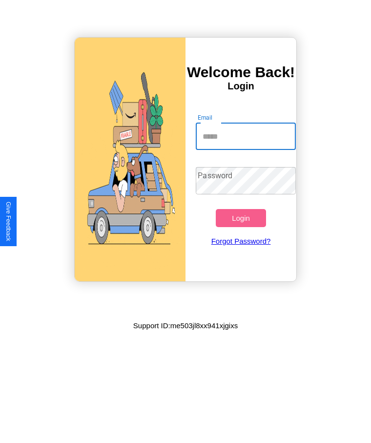
click at [246, 136] on input "Email" at bounding box center [246, 136] width 100 height 27
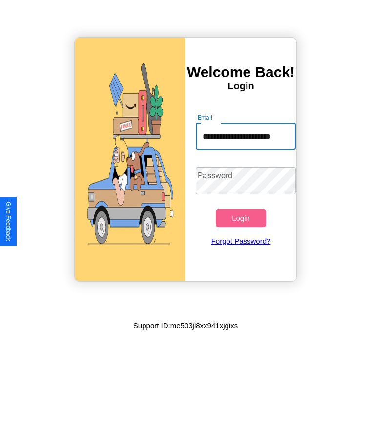
scroll to position [0, 9]
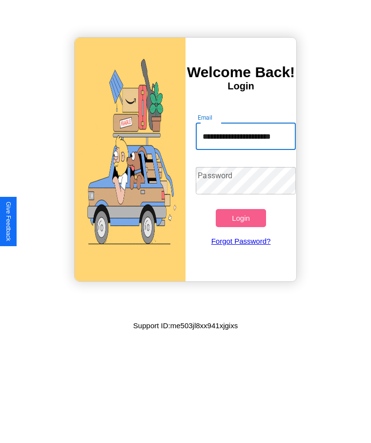
type input "**********"
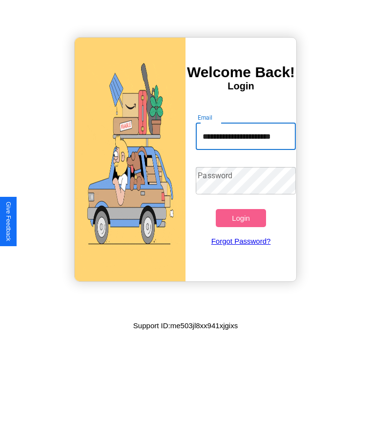
scroll to position [0, 0]
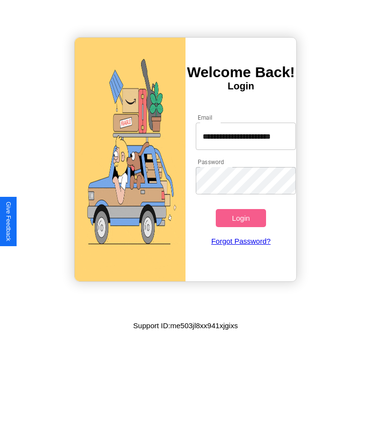
click at [241, 218] on button "Login" at bounding box center [241, 218] width 50 height 18
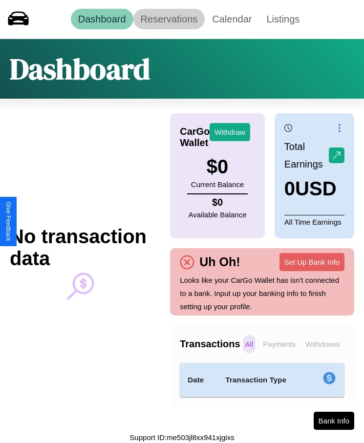
click at [169, 19] on link "Reservations" at bounding box center [169, 19] width 72 height 21
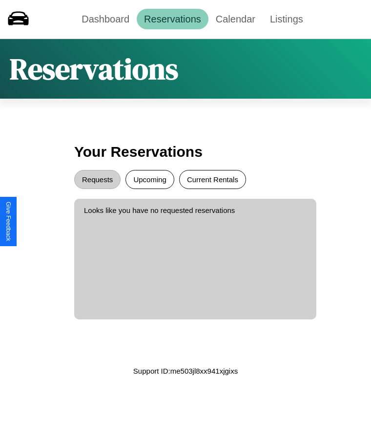
click at [213, 179] on button "Current Rentals" at bounding box center [212, 179] width 67 height 19
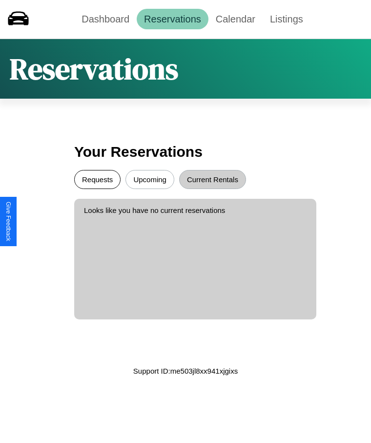
click at [97, 179] on button "Requests" at bounding box center [97, 179] width 46 height 19
